Goal: Task Accomplishment & Management: Manage account settings

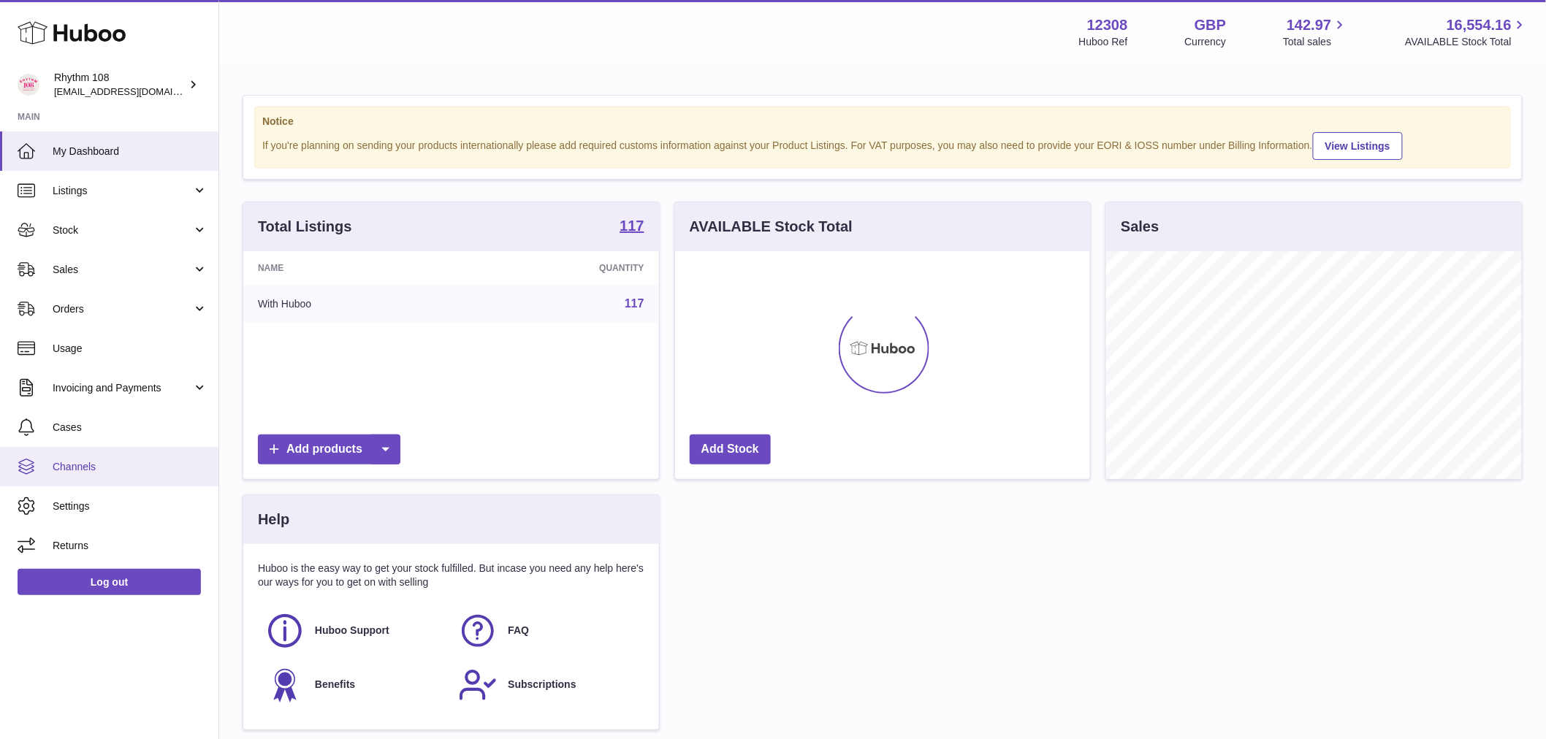
scroll to position [228, 415]
click at [88, 465] on span "Channels" at bounding box center [130, 467] width 155 height 14
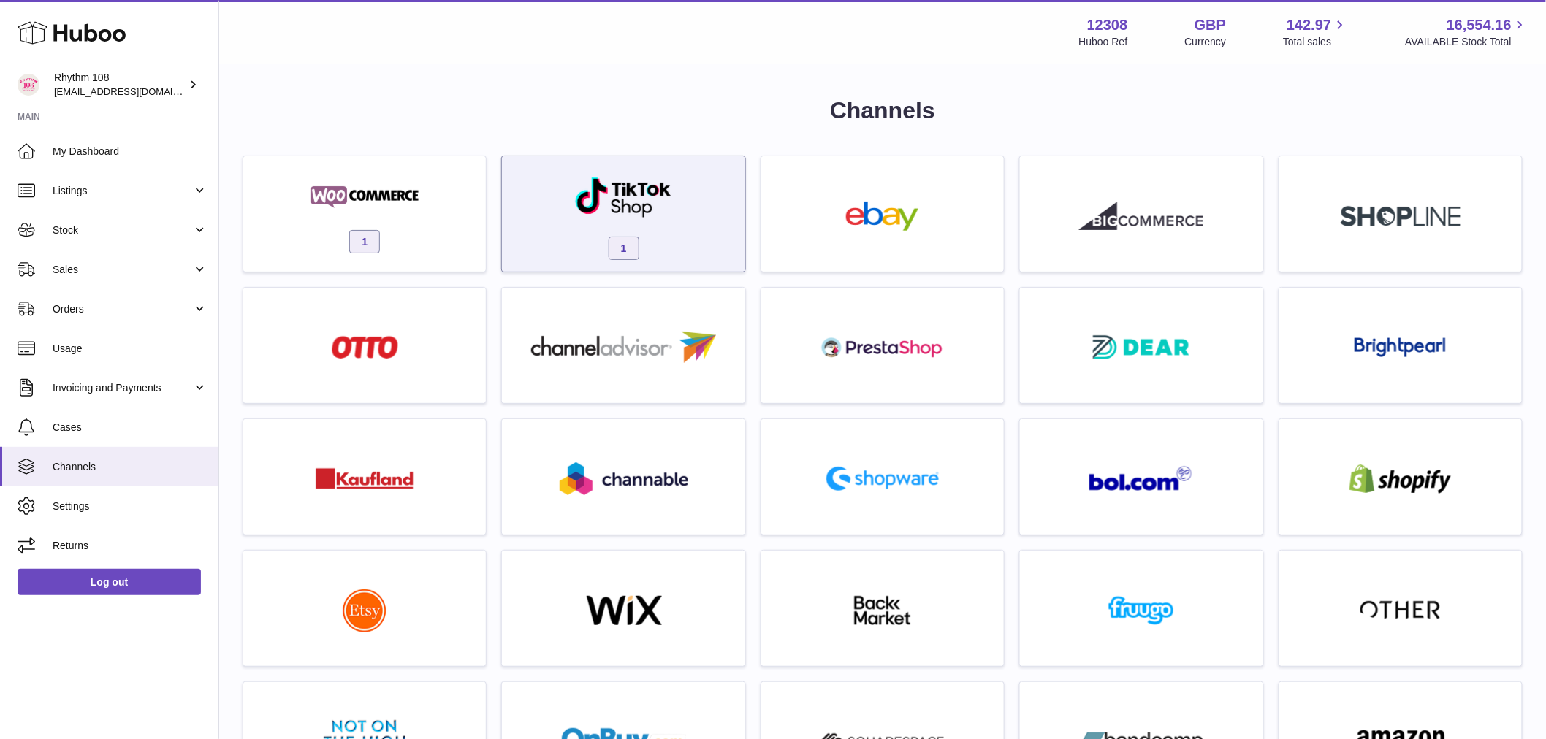
click at [673, 232] on div "1" at bounding box center [623, 218] width 228 height 94
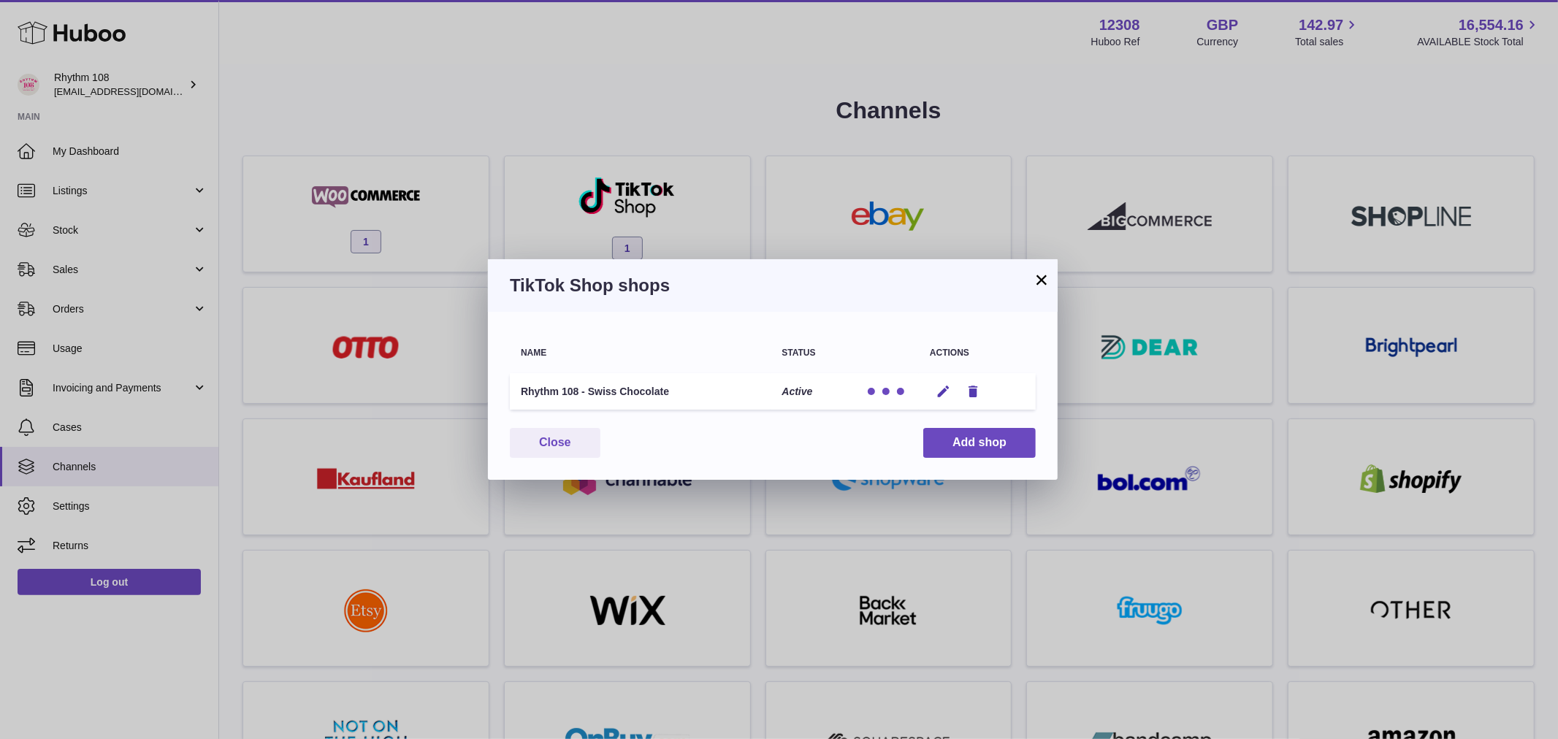
click at [652, 392] on td "Rhythm 108 - Swiss Chocolate" at bounding box center [640, 391] width 261 height 37
click at [650, 392] on td "Rhythm 108 - Swiss Chocolate" at bounding box center [640, 391] width 261 height 37
click at [648, 396] on td "Rhythm 108 - Swiss Chocolate" at bounding box center [640, 391] width 261 height 37
click at [734, 215] on div "× TikTok Shop shops Name Status Actions Rhythm 108 - Swiss Chocolate Active Edi…" at bounding box center [773, 369] width 1546 height 739
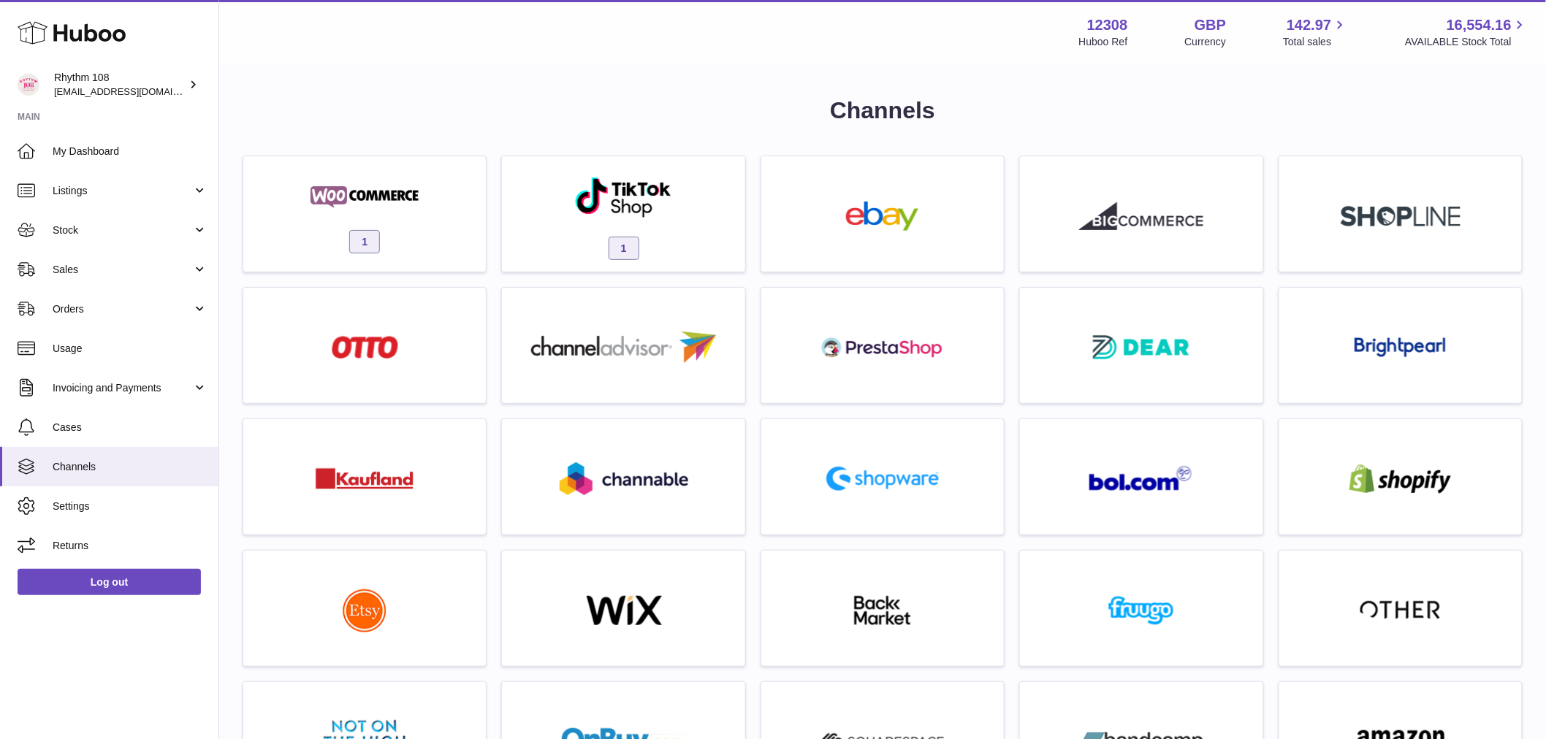
click at [459, 86] on div "Channels 1 1 For any of these extra channels contact support Multichannels" at bounding box center [882, 695] width 1327 height 1259
